Goal: Task Accomplishment & Management: Manage account settings

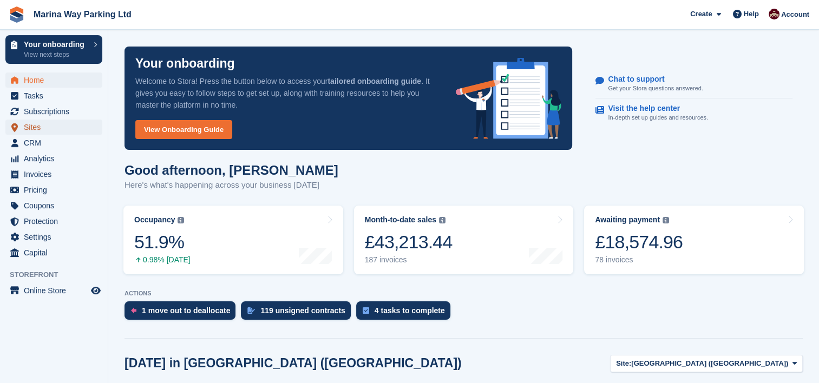
click at [28, 127] on span "Sites" at bounding box center [56, 127] width 65 height 15
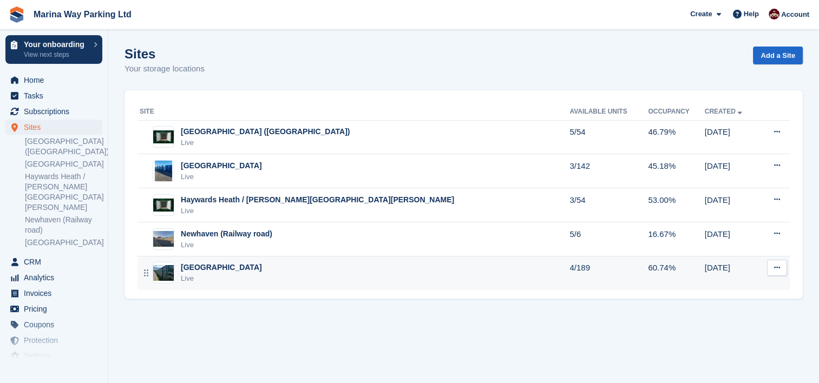
click at [206, 264] on div "[GEOGRAPHIC_DATA]" at bounding box center [221, 267] width 81 height 11
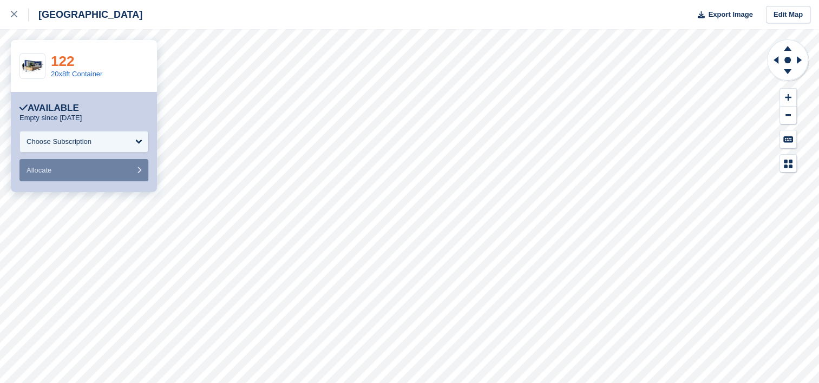
click at [61, 62] on link "122" at bounding box center [62, 61] width 23 height 16
click at [62, 60] on link "121" at bounding box center [62, 61] width 23 height 16
click at [15, 15] on icon at bounding box center [14, 14] width 6 height 6
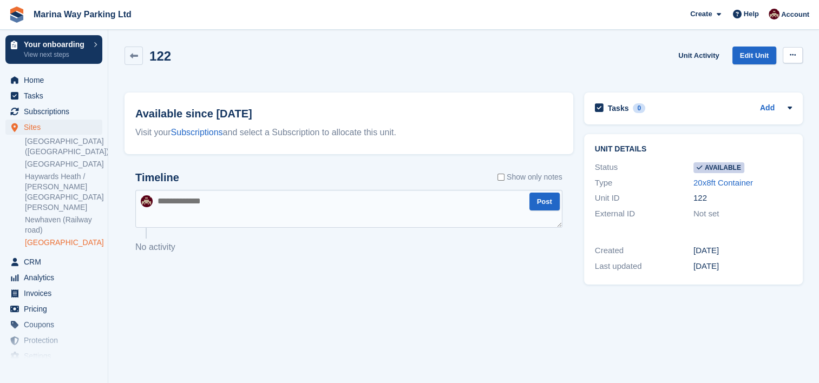
click at [788, 52] on button at bounding box center [793, 55] width 20 height 16
click at [744, 74] on p "Make unavailable" at bounding box center [751, 76] width 94 height 14
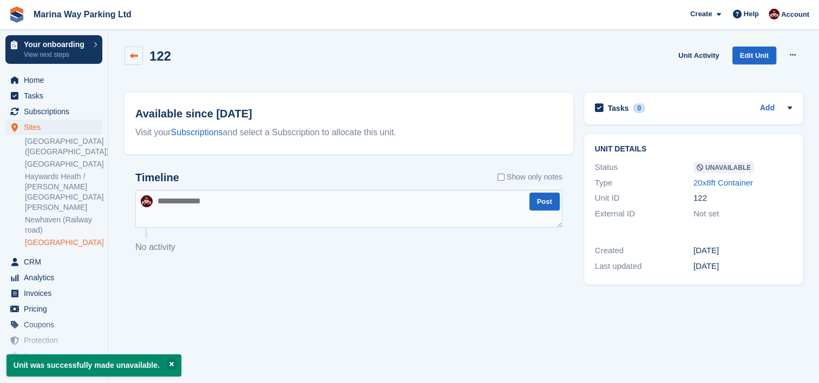
click at [130, 58] on icon at bounding box center [134, 56] width 8 height 8
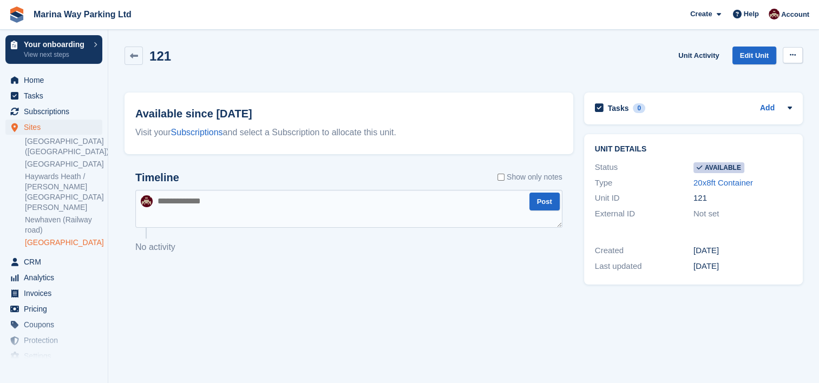
click at [791, 57] on icon at bounding box center [793, 54] width 6 height 7
click at [751, 74] on p "Make unavailable" at bounding box center [751, 76] width 94 height 14
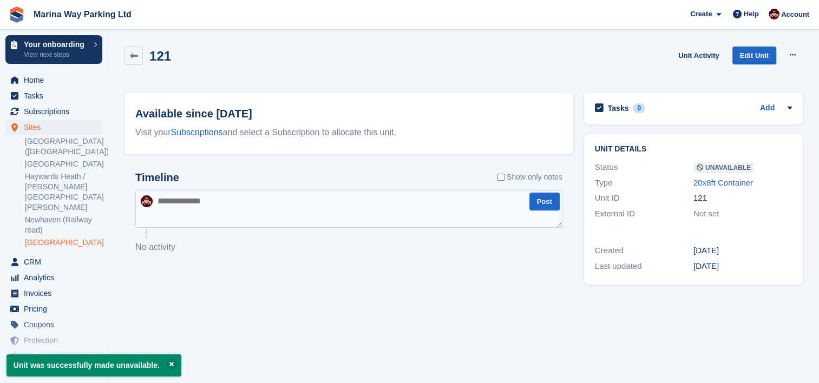
click at [501, 75] on div "121 Unit Activity Edit Unit Make Available Delete unit" at bounding box center [463, 62] width 678 height 31
click at [128, 54] on link at bounding box center [133, 56] width 18 height 18
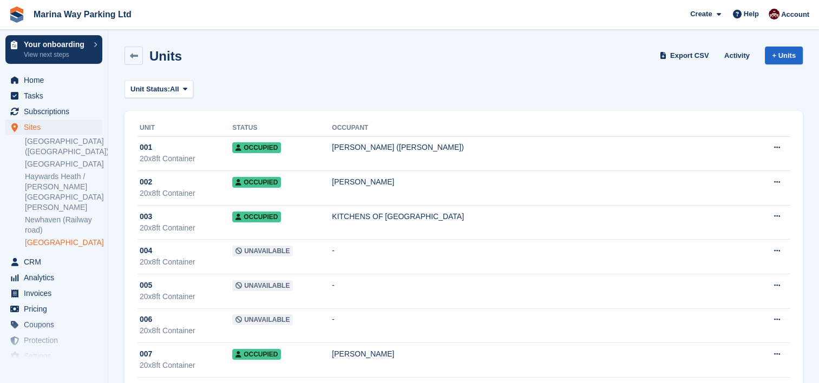
click at [338, 58] on div "Units Export CSV Activity + Units" at bounding box center [463, 56] width 678 height 18
click at [32, 286] on span "Invoices" at bounding box center [56, 293] width 65 height 15
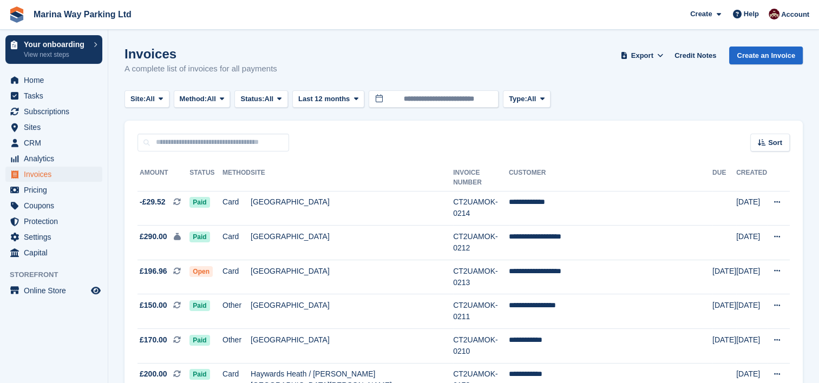
click at [582, 95] on div "Site: All All Newhaven (Beach Road) Peacehaven Haywards Heath / Burgess Hill Ne…" at bounding box center [463, 99] width 678 height 18
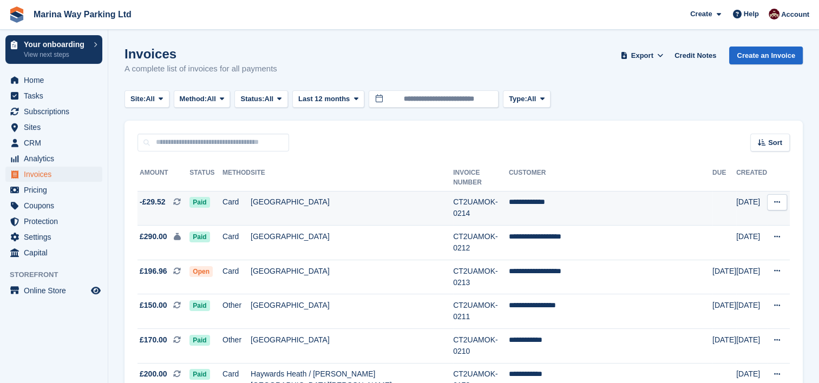
click at [294, 194] on td "[GEOGRAPHIC_DATA]" at bounding box center [352, 208] width 202 height 35
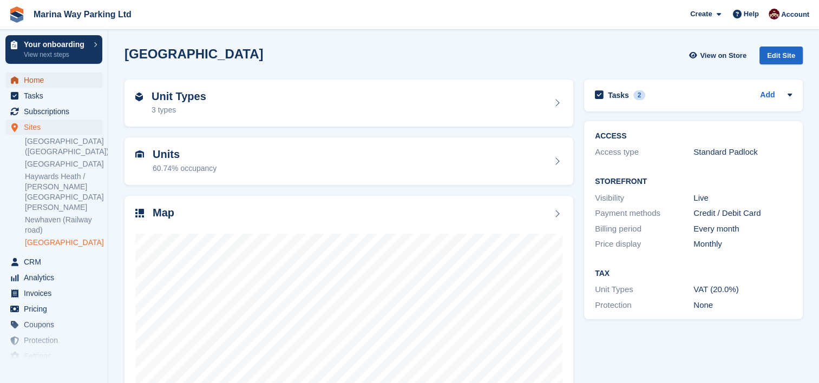
click at [24, 82] on span "Home" at bounding box center [56, 80] width 65 height 15
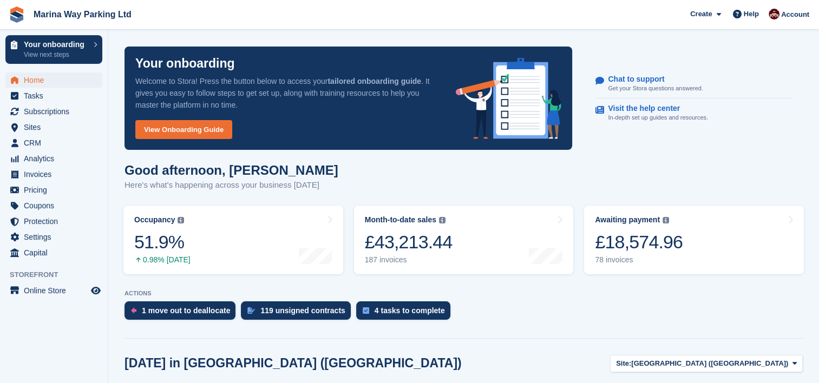
click at [512, 298] on div "ACTIONS 1 move out to deallocate 119 unsigned contracts 4 tasks to complete" at bounding box center [463, 307] width 678 height 35
click at [401, 309] on div "4 tasks to complete" at bounding box center [410, 310] width 70 height 9
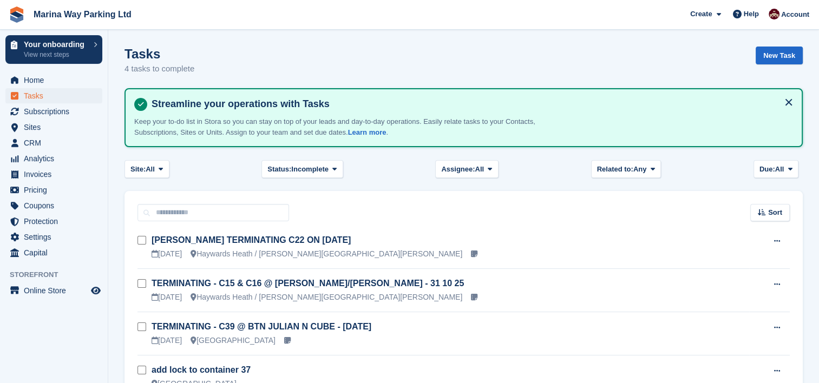
click at [385, 50] on div "Tasks 4 tasks to complete New Task" at bounding box center [463, 68] width 678 height 42
click at [339, 51] on div "Tasks 4 tasks to complete New Task" at bounding box center [463, 68] width 678 height 42
click at [28, 130] on span "Sites" at bounding box center [56, 127] width 65 height 15
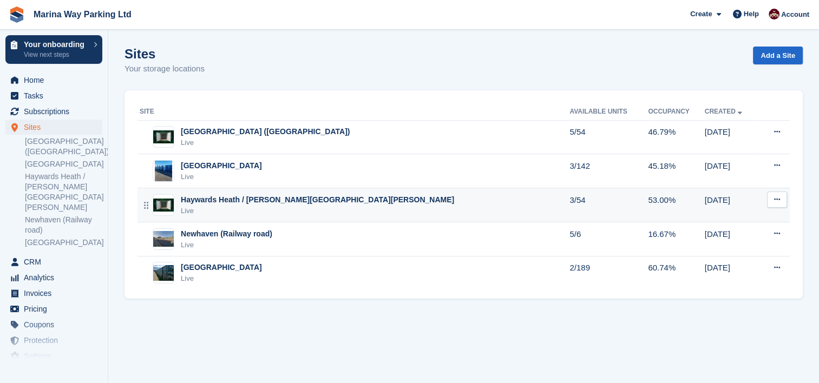
click at [266, 207] on div "Live" at bounding box center [317, 211] width 273 height 11
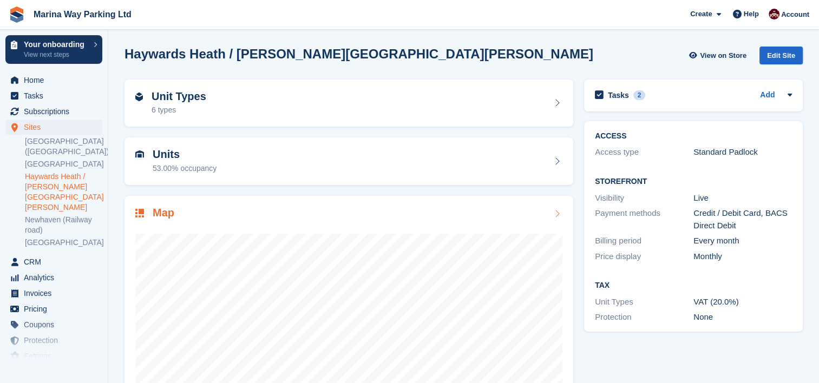
click at [437, 218] on div "Map" at bounding box center [348, 214] width 427 height 15
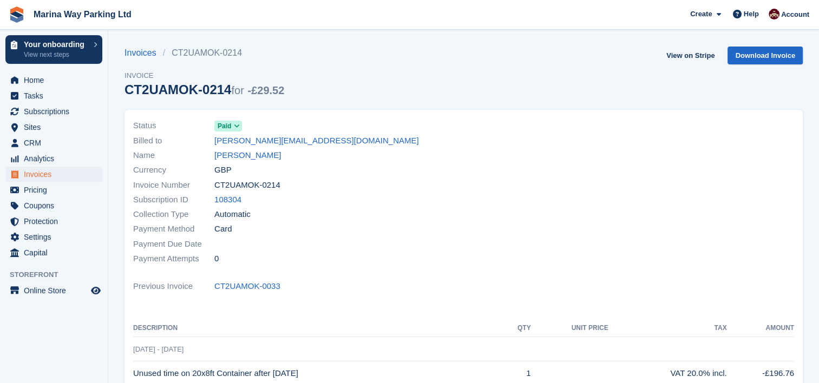
click at [456, 171] on div "Currency GBP" at bounding box center [295, 170] width 324 height 15
click at [657, 79] on div "Invoices CT2UAMOK-0214 Invoice CT2UAMOK-0214 for -£29.52 View on Stripe Downloa…" at bounding box center [463, 78] width 678 height 63
click at [25, 84] on span "Home" at bounding box center [56, 80] width 65 height 15
